Goal: Task Accomplishment & Management: Use online tool/utility

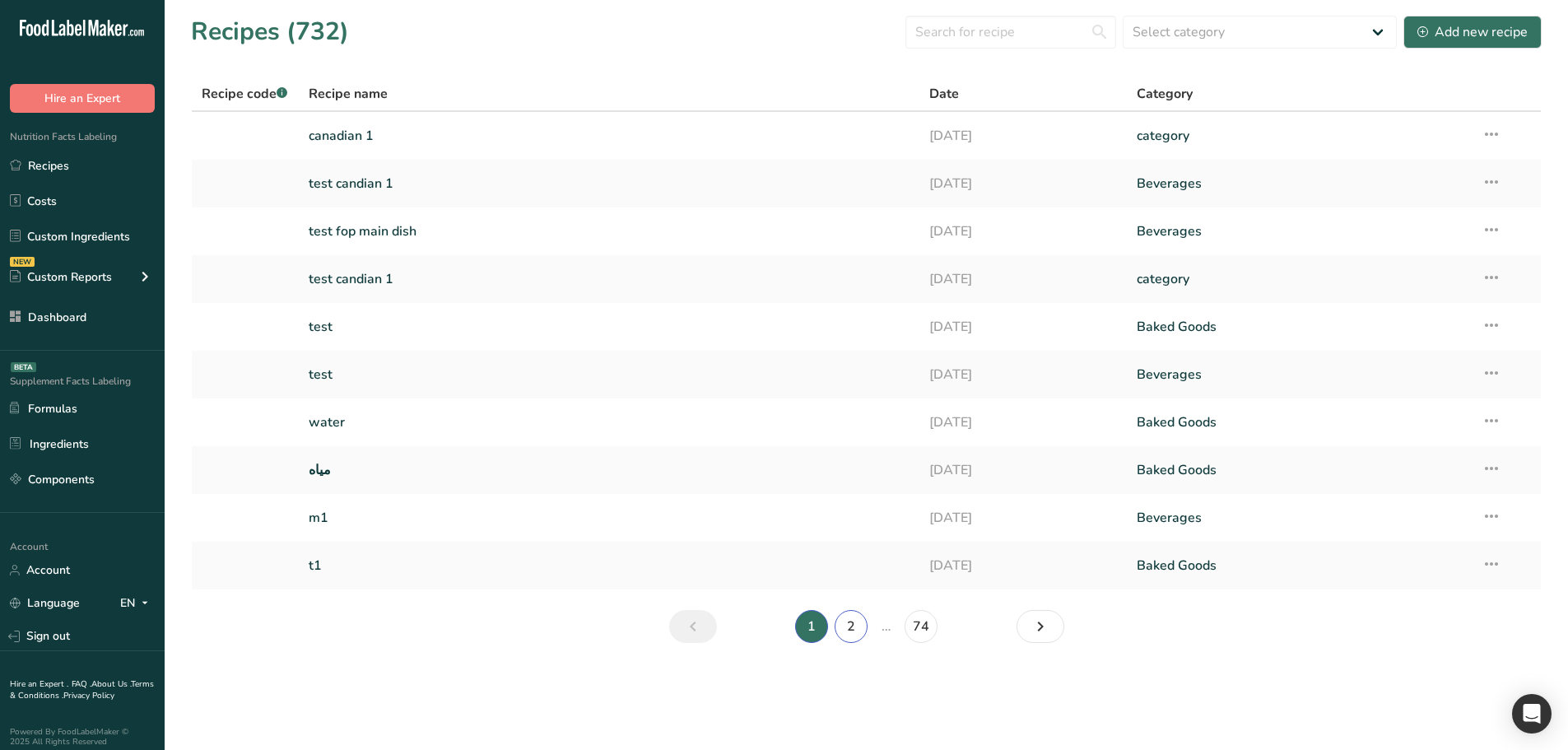
click at [847, 619] on link "2" at bounding box center [851, 627] width 33 height 33
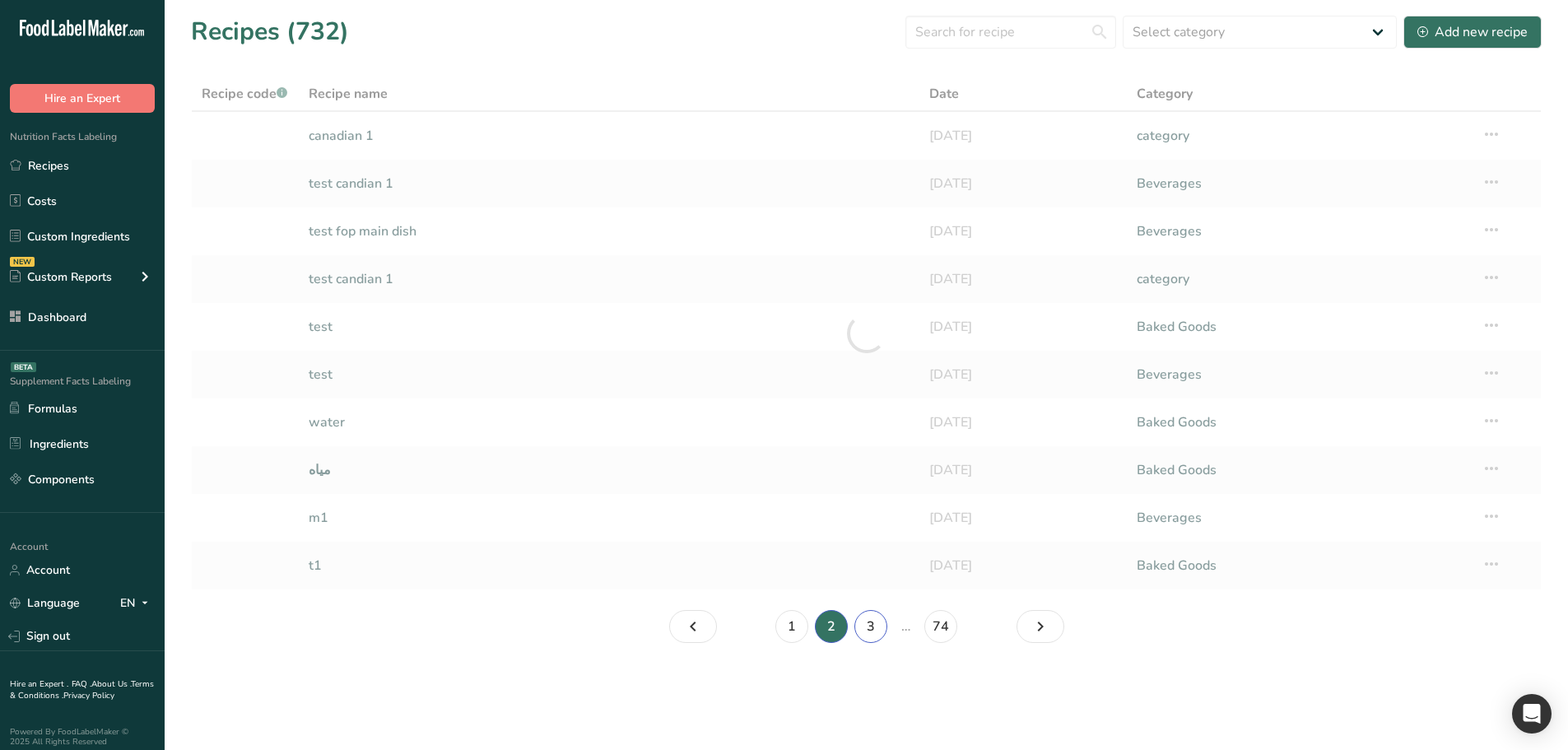
click at [865, 626] on link "3" at bounding box center [871, 627] width 33 height 33
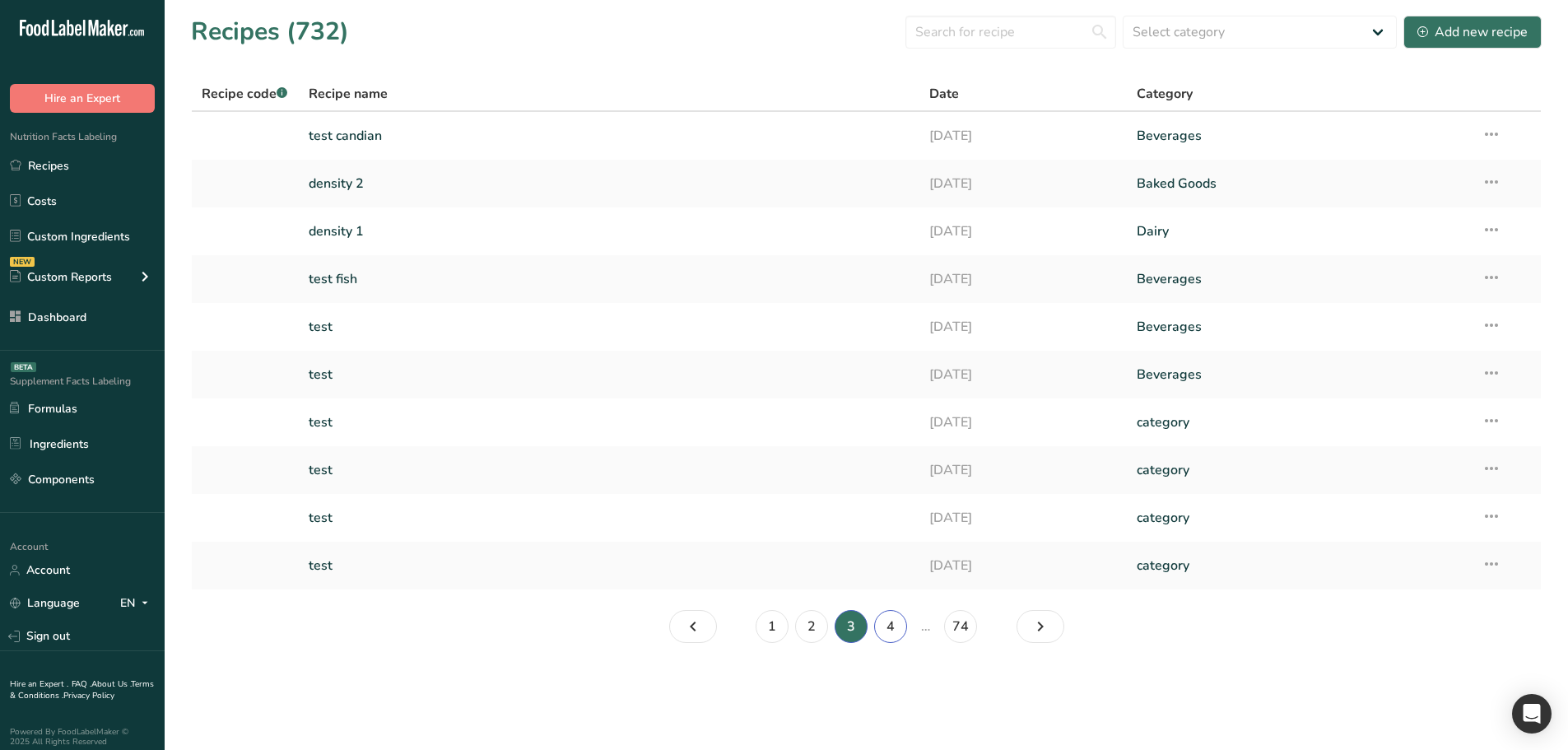
click at [888, 632] on link "4" at bounding box center [891, 627] width 33 height 33
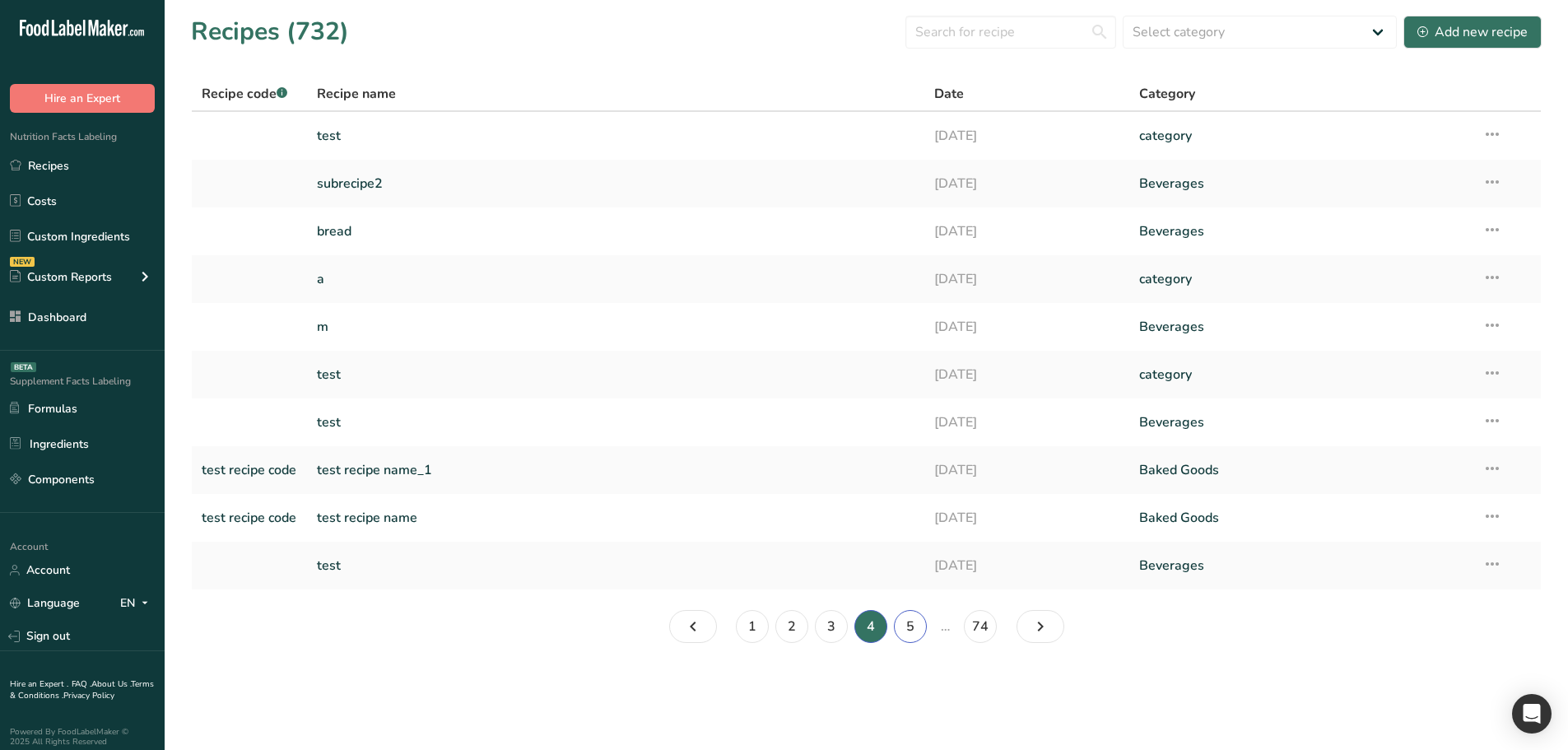
click at [914, 621] on link "5" at bounding box center [910, 627] width 33 height 33
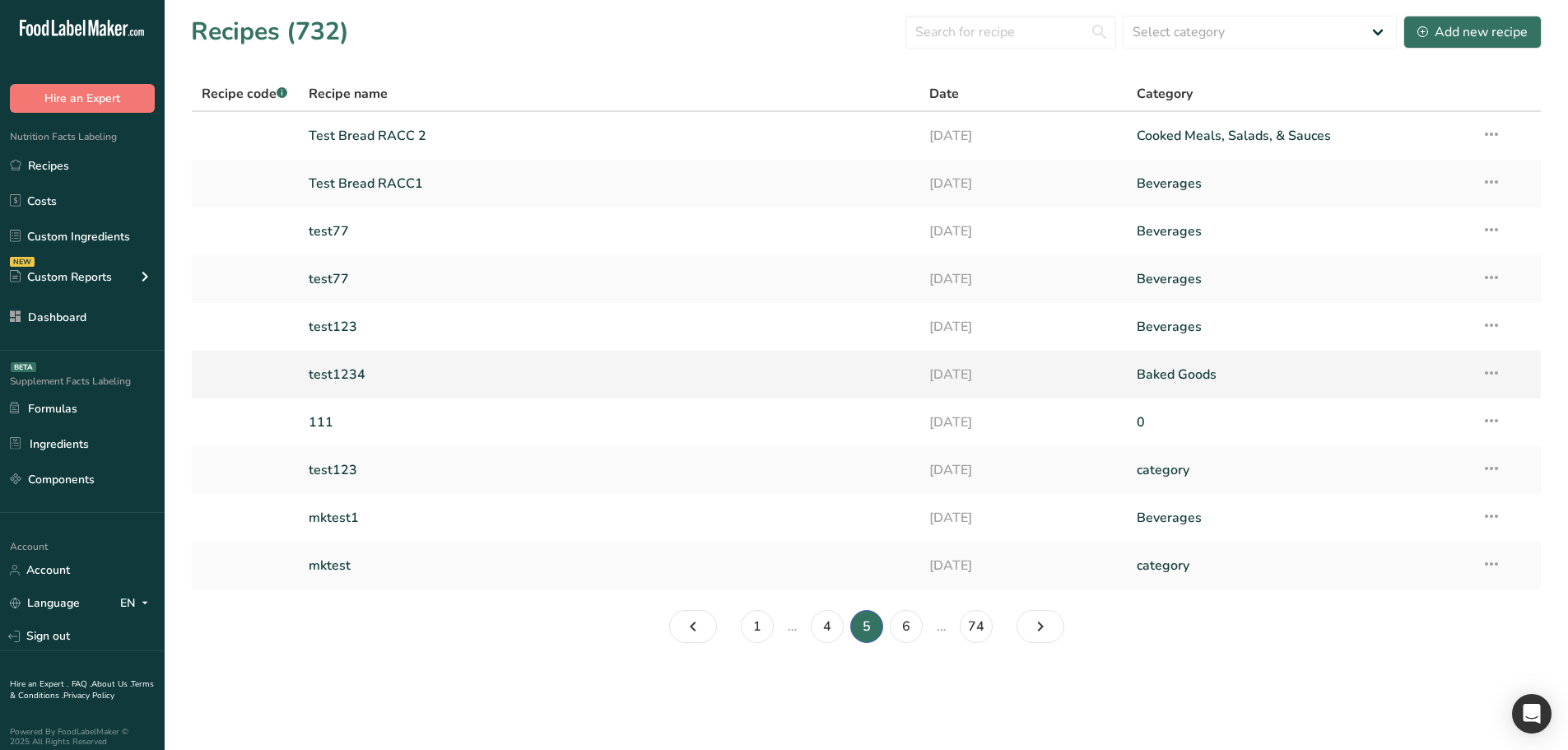
click at [457, 357] on td "test1234" at bounding box center [609, 374] width 621 height 48
click at [825, 612] on link "4" at bounding box center [827, 627] width 33 height 33
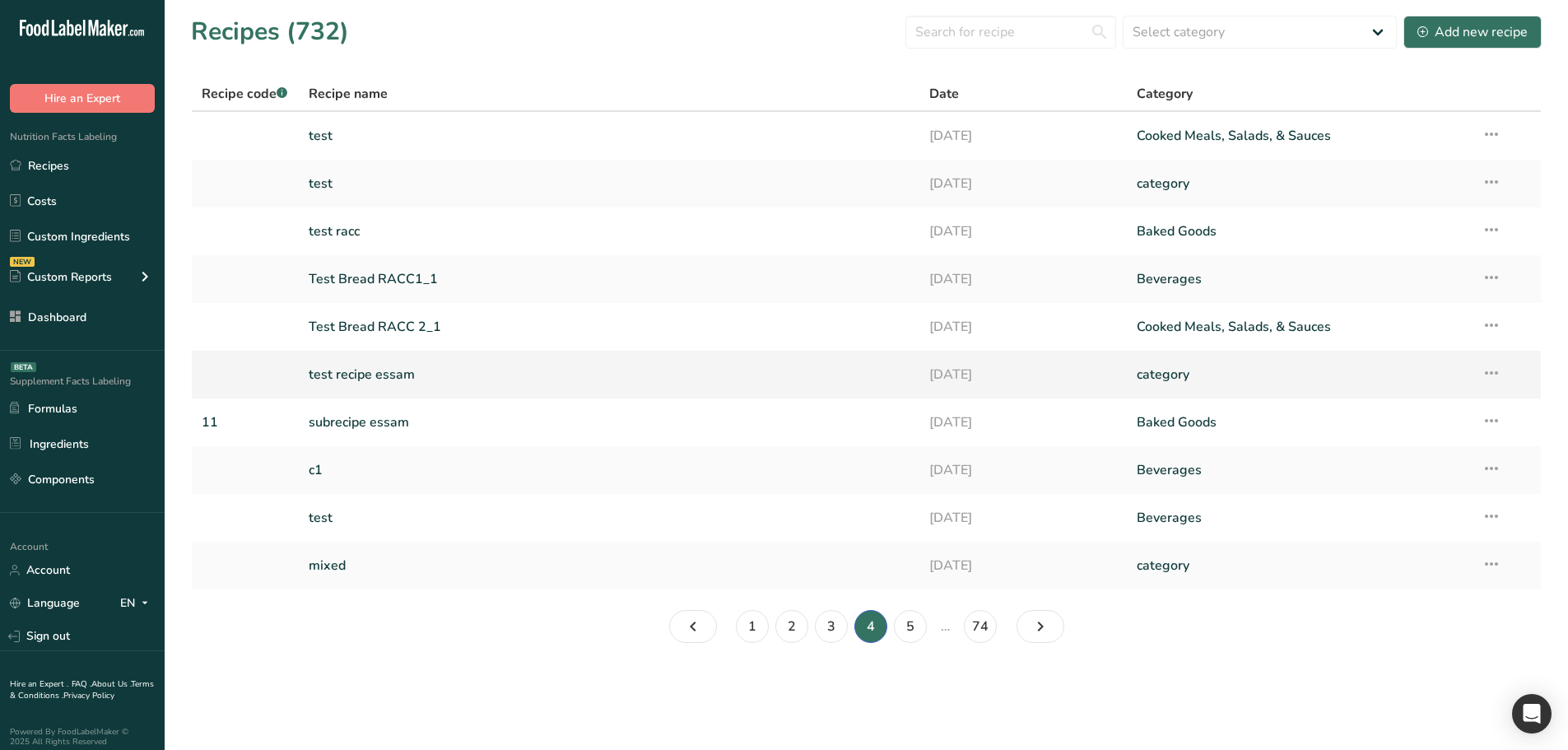
click at [495, 378] on link "test recipe essam" at bounding box center [609, 375] width 602 height 34
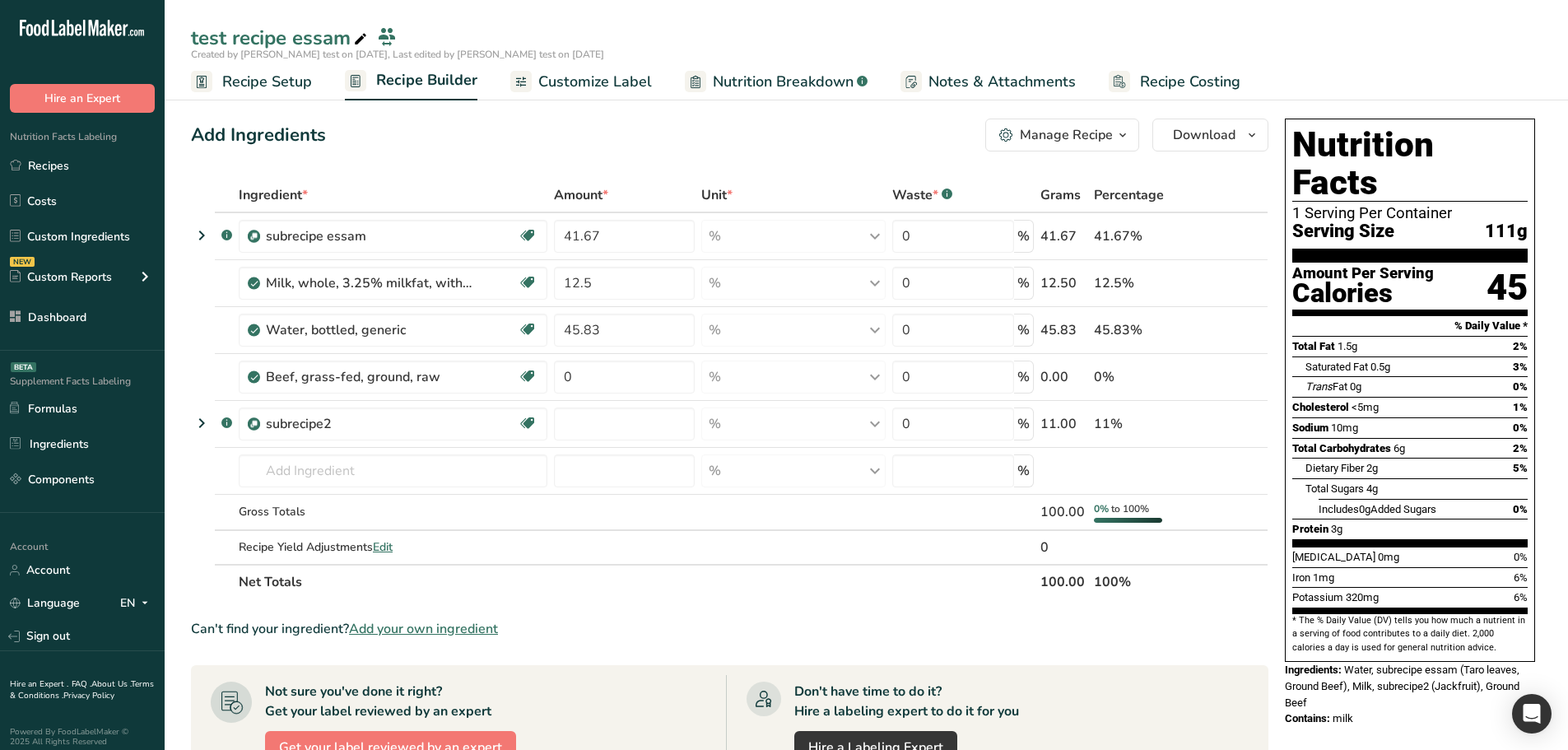
click at [743, 68] on link "Nutrition Breakdown .a-a{fill:#347362;}.b-a{fill:#fff;}" at bounding box center [776, 82] width 183 height 37
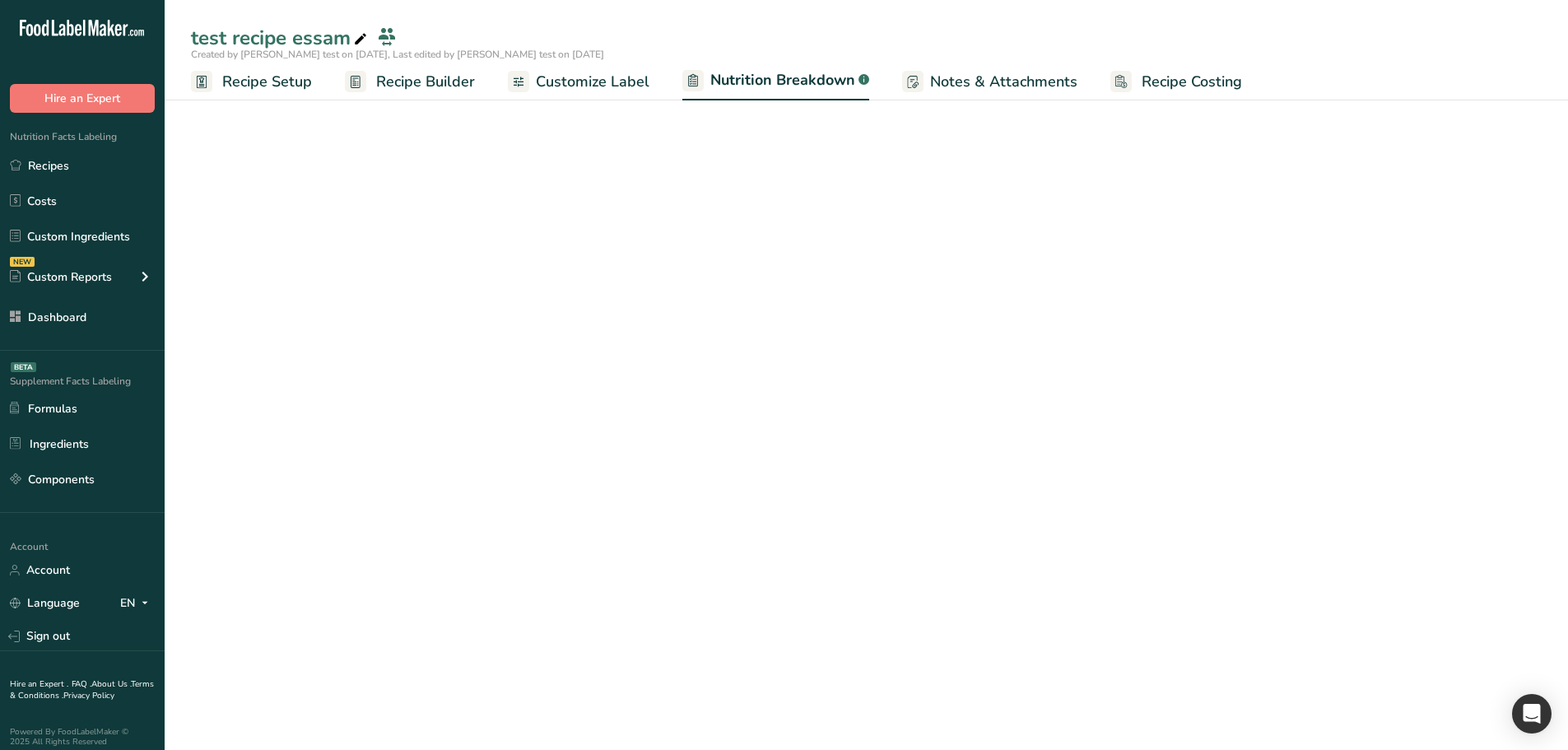
select select "Calories"
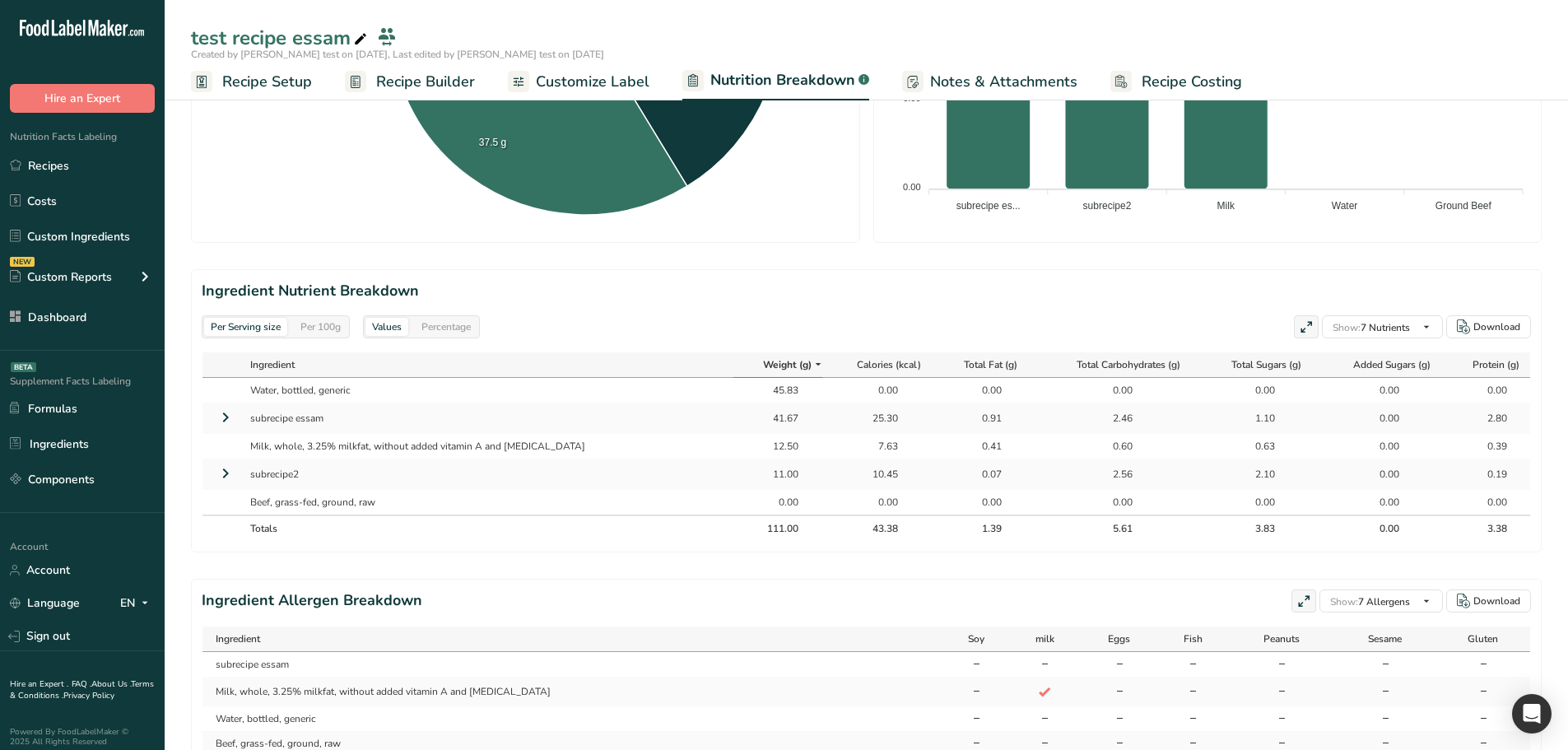
scroll to position [576, 0]
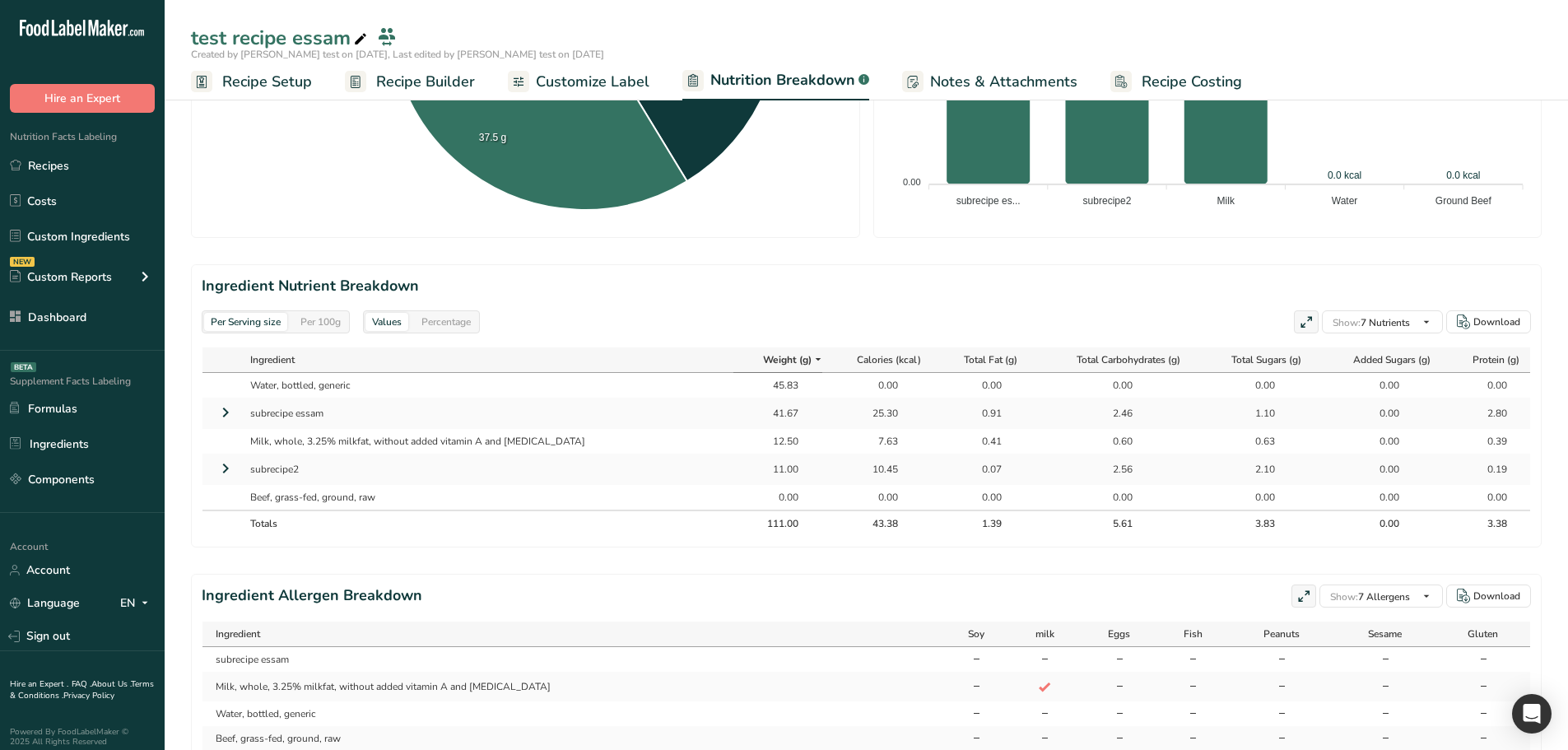
click at [237, 413] on td at bounding box center [223, 413] width 41 height 32
click at [234, 413] on icon at bounding box center [225, 412] width 20 height 30
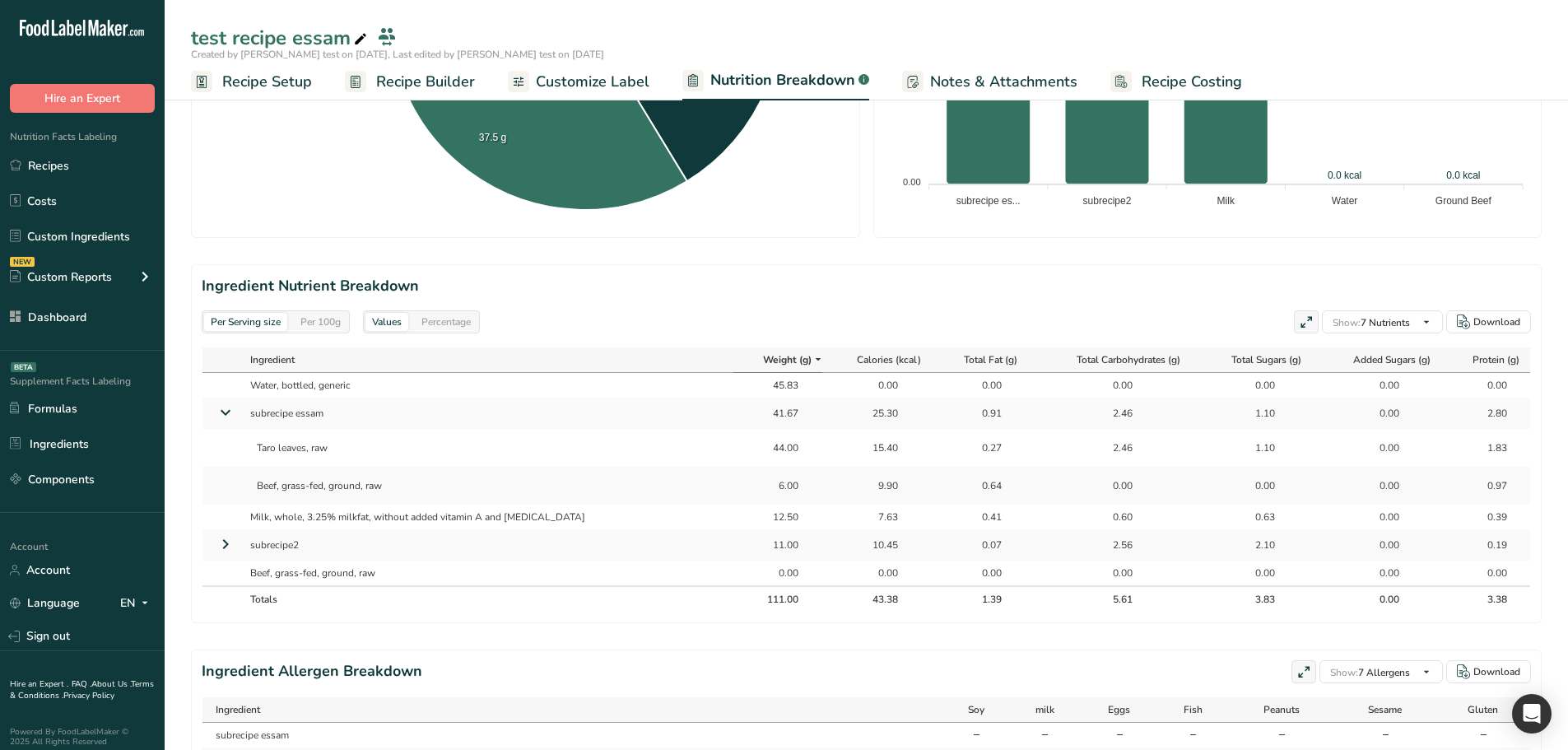
click at [219, 547] on icon at bounding box center [225, 544] width 20 height 30
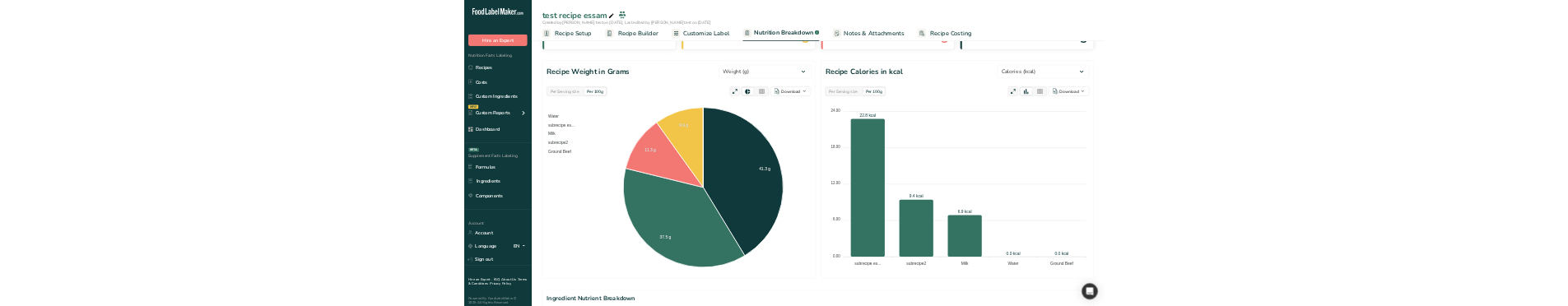
scroll to position [165, 0]
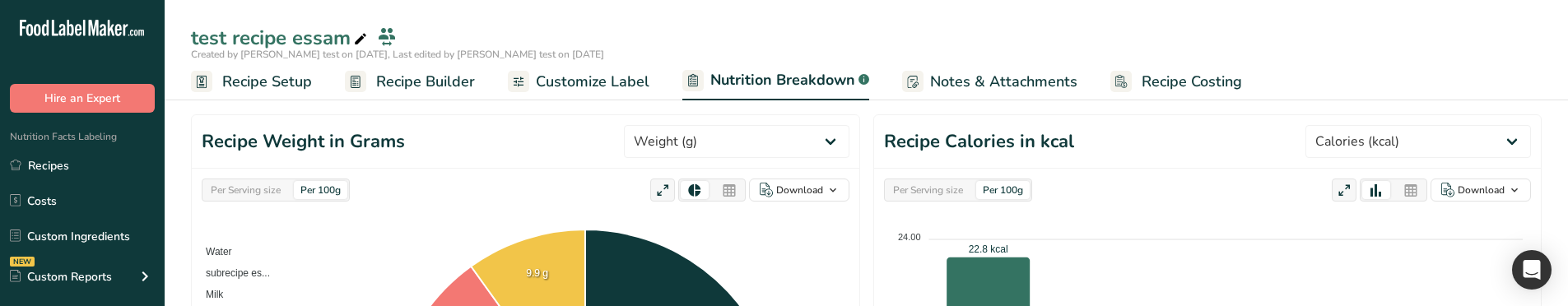
click at [387, 88] on span "Recipe Builder" at bounding box center [425, 81] width 99 height 23
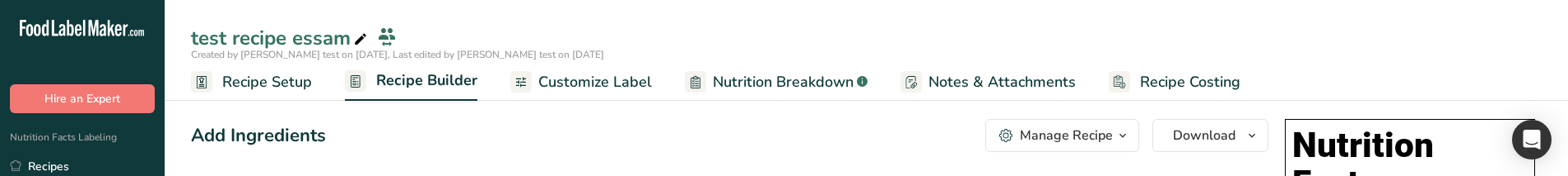
scroll to position [1071, 0]
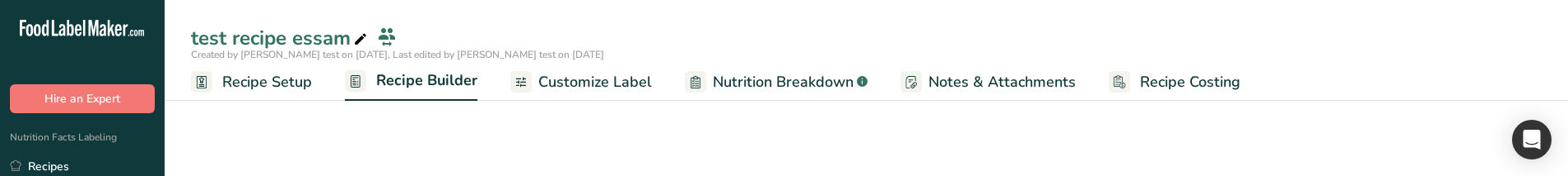
drag, startPoint x: 724, startPoint y: 172, endPoint x: 770, endPoint y: 468, distance: 299.6
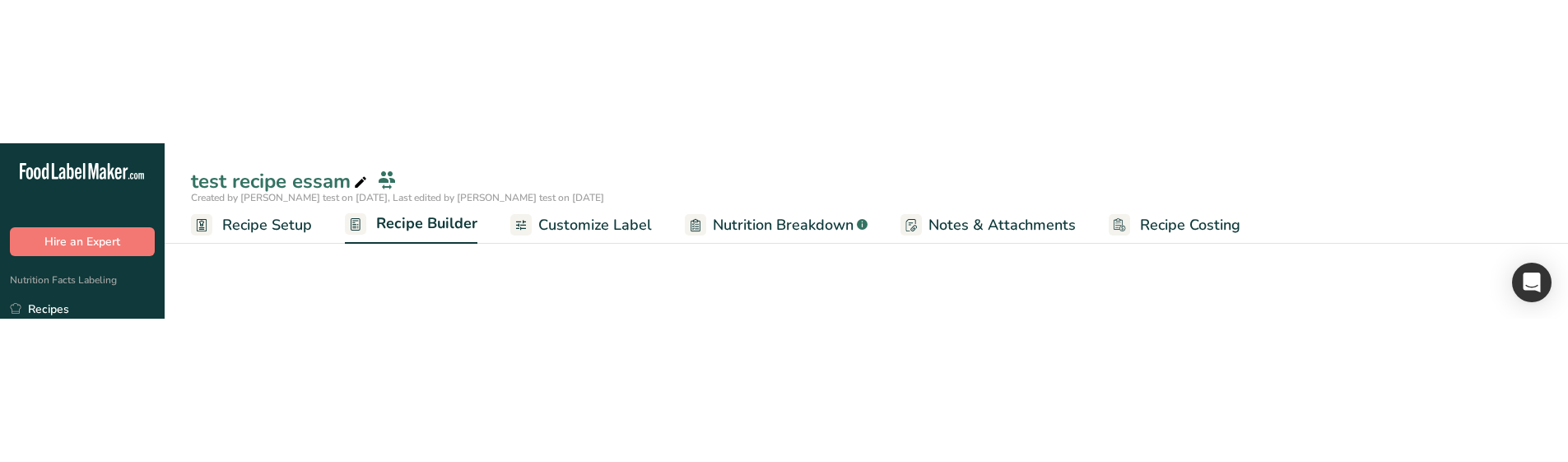
scroll to position [784, 0]
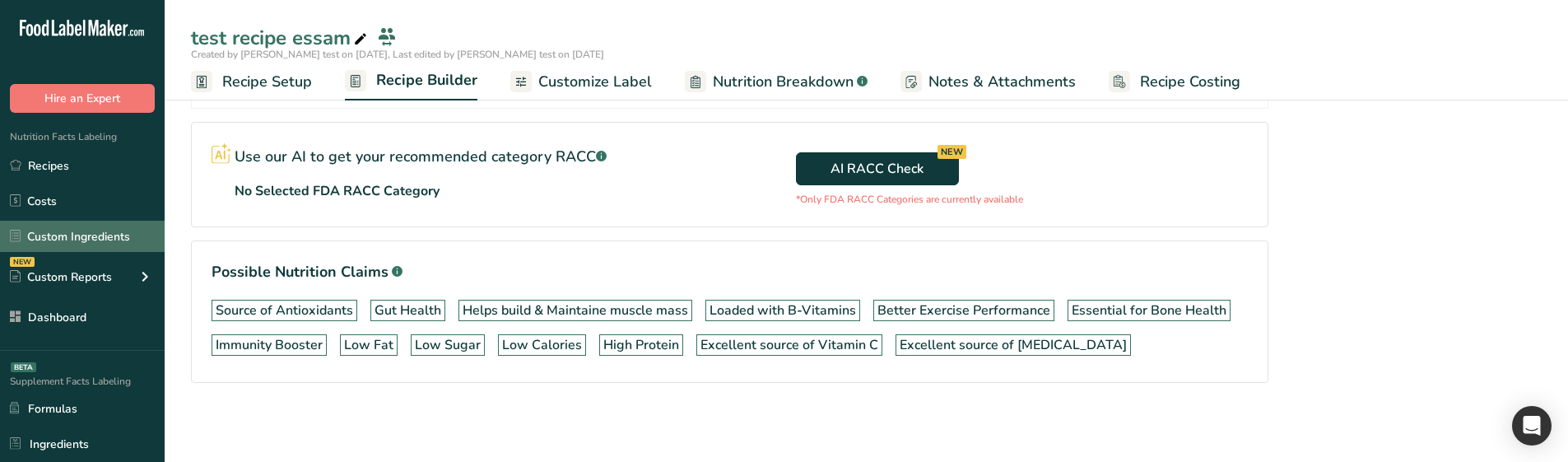
click at [122, 235] on link "Custom Ingredients" at bounding box center [82, 236] width 165 height 32
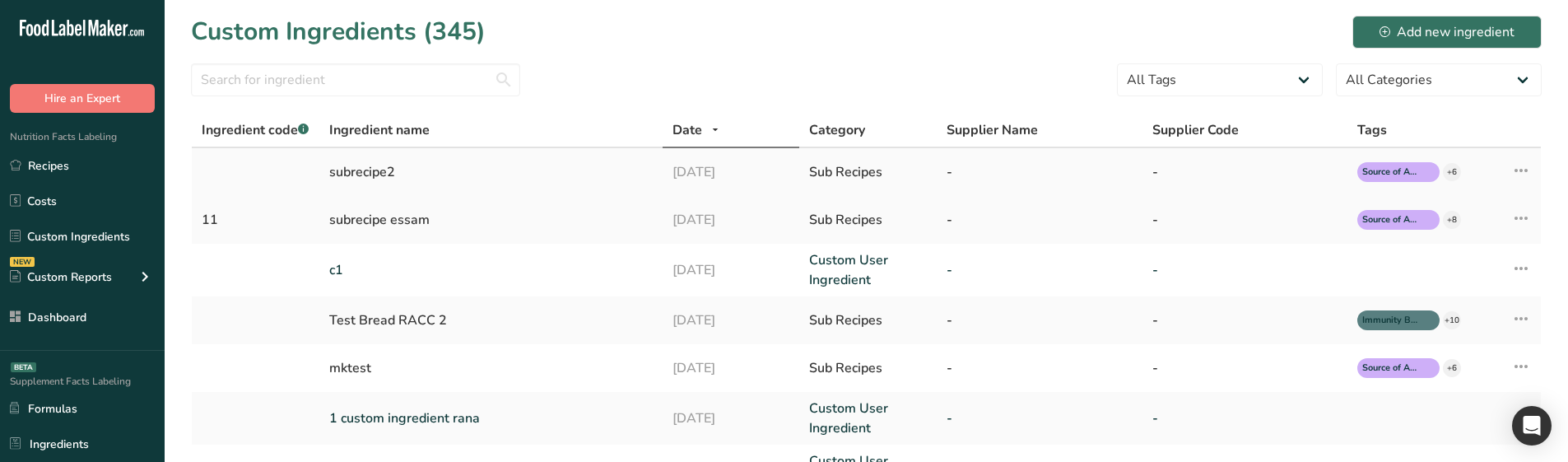
click at [688, 186] on td "[DATE]" at bounding box center [731, 172] width 138 height 48
click at [1538, 165] on td "Edit Source Recipe Copy to Supplements Duplicate Ingredient Delete Ingredient C…" at bounding box center [1506, 172] width 68 height 48
click at [1536, 166] on td "Edit Source Recipe Copy to Supplements Duplicate Ingredient Delete Ingredient C…" at bounding box center [1506, 172] width 68 height 48
click at [1521, 168] on icon at bounding box center [1521, 170] width 20 height 30
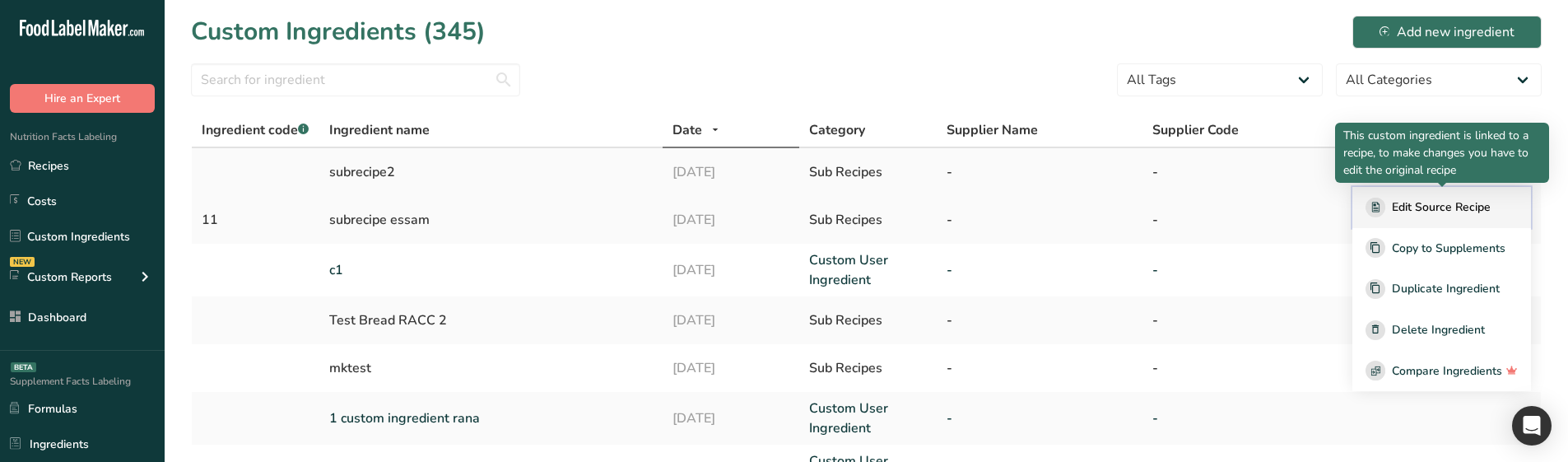
click at [1457, 210] on span "Edit Source Recipe" at bounding box center [1440, 207] width 99 height 17
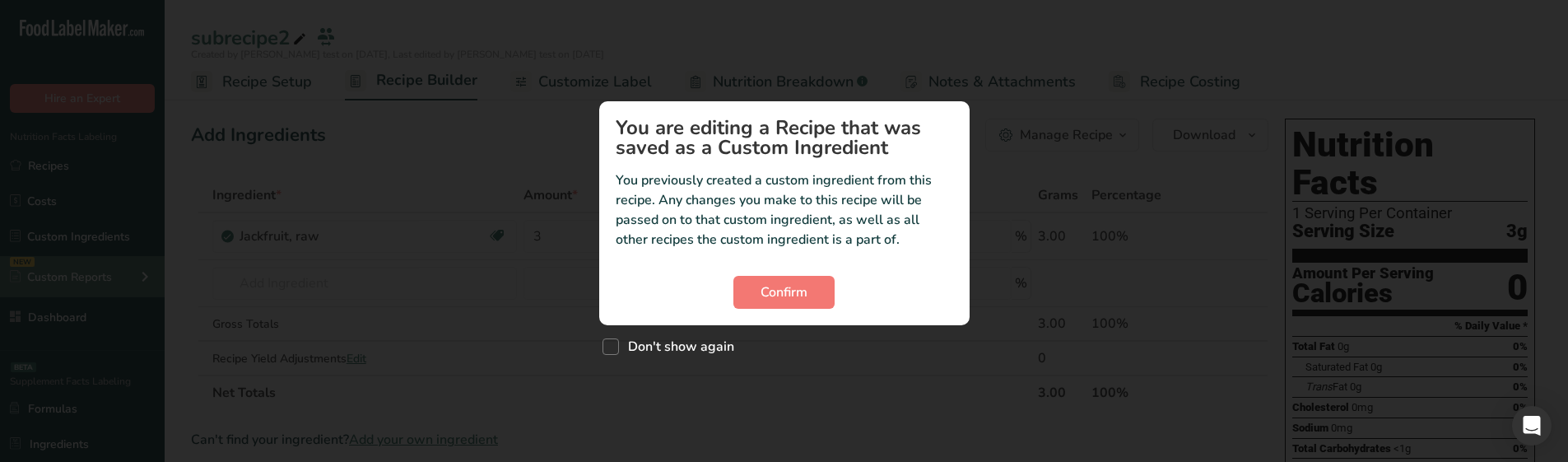
click at [141, 276] on div "Custom ingredient modal" at bounding box center [784, 231] width 1568 height 462
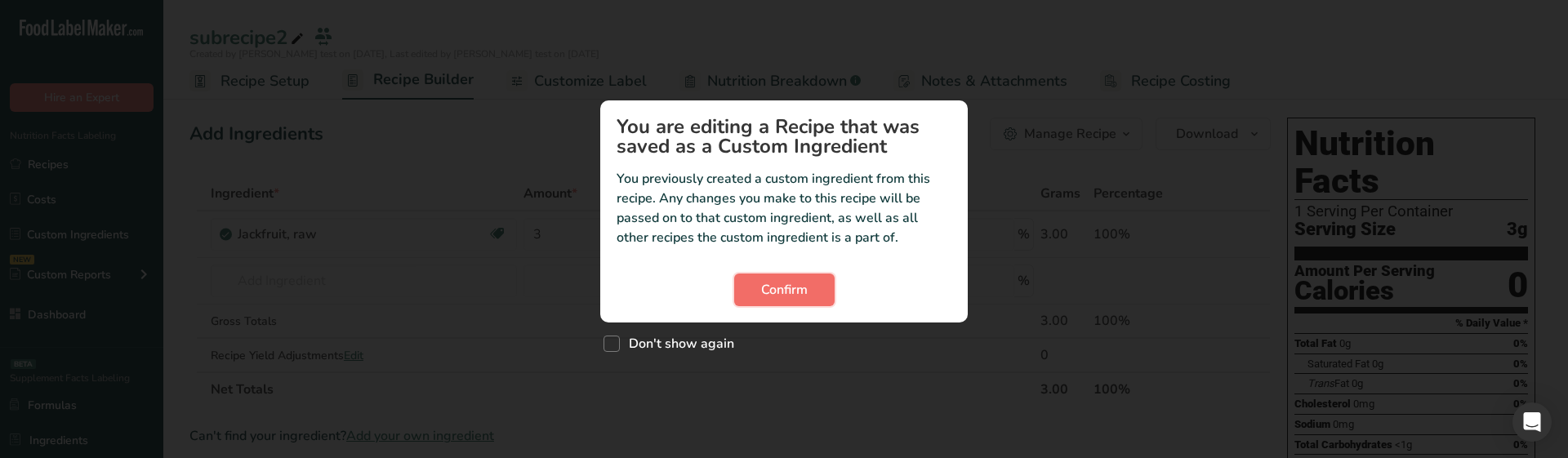
click at [787, 292] on span "Confirm" at bounding box center [784, 290] width 47 height 20
